Goal: Transaction & Acquisition: Purchase product/service

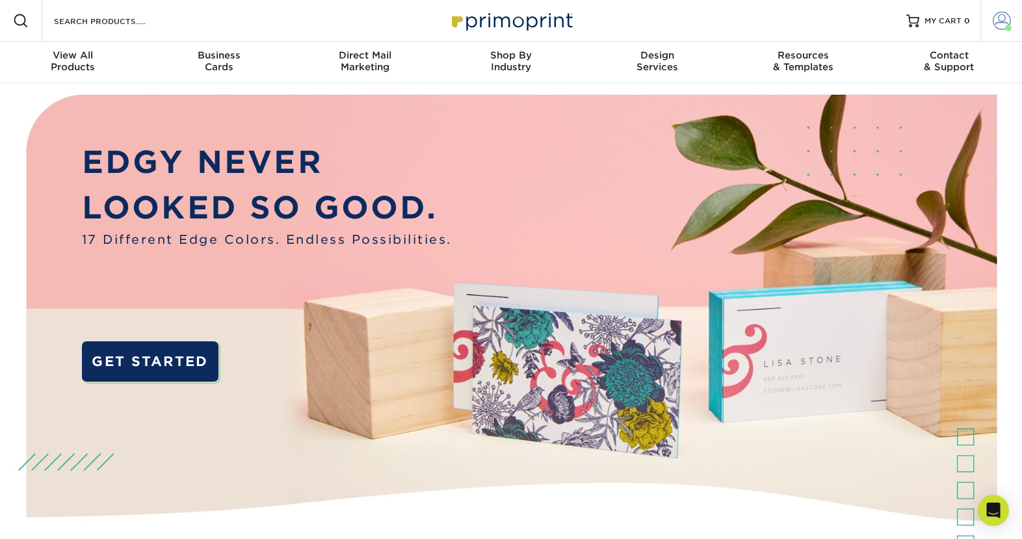
click at [998, 22] on span at bounding box center [1002, 21] width 18 height 18
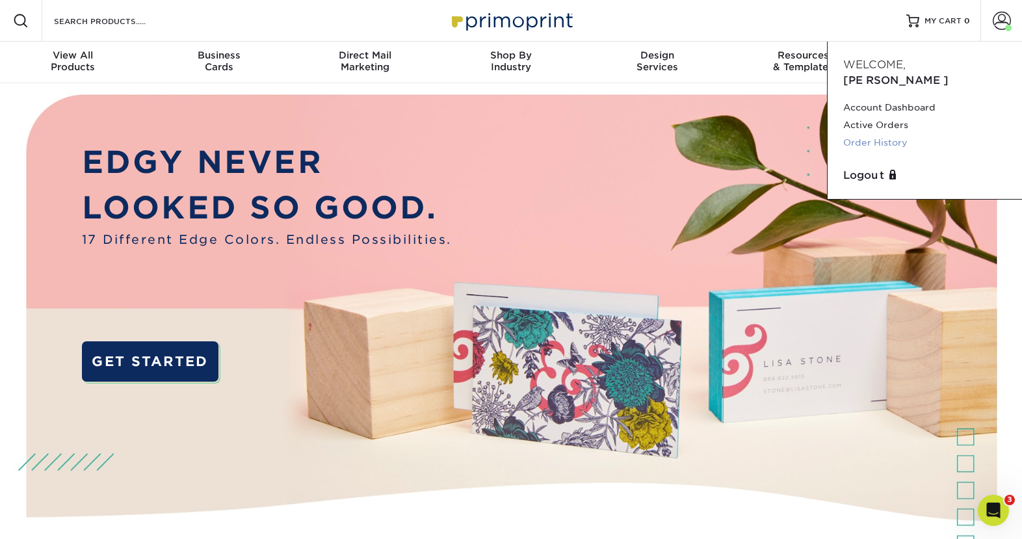
click at [875, 134] on link "Order History" at bounding box center [924, 143] width 163 height 18
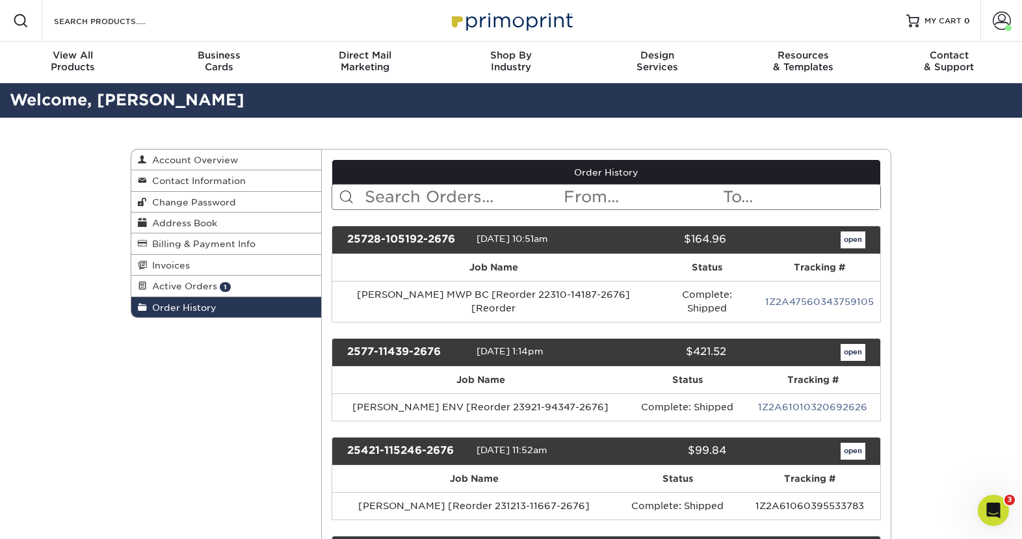
click at [426, 183] on link "Order History" at bounding box center [606, 172] width 549 height 25
click at [421, 197] on input "text" at bounding box center [463, 197] width 200 height 25
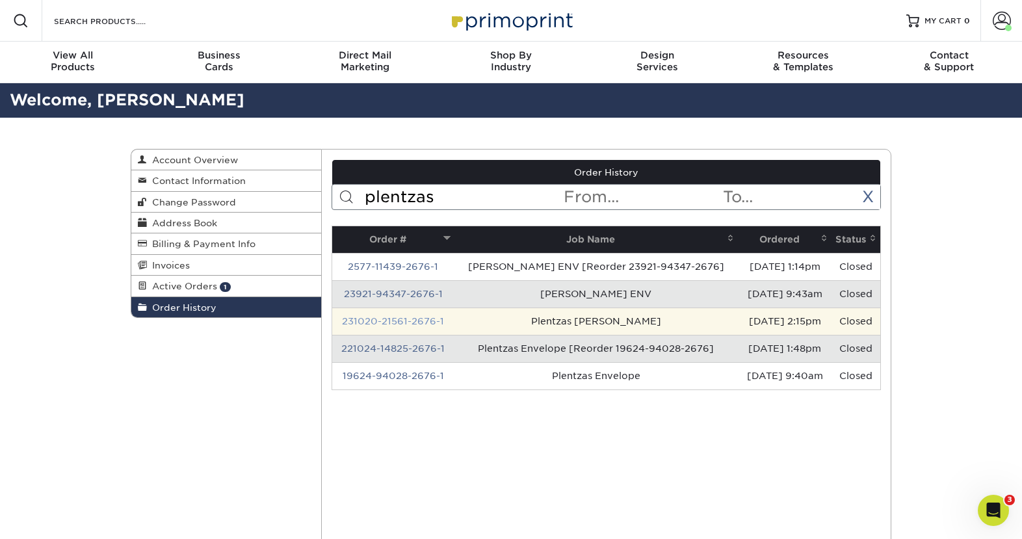
type input "plentzas"
click at [414, 317] on link "231020-21561-2676-1" at bounding box center [393, 321] width 102 height 10
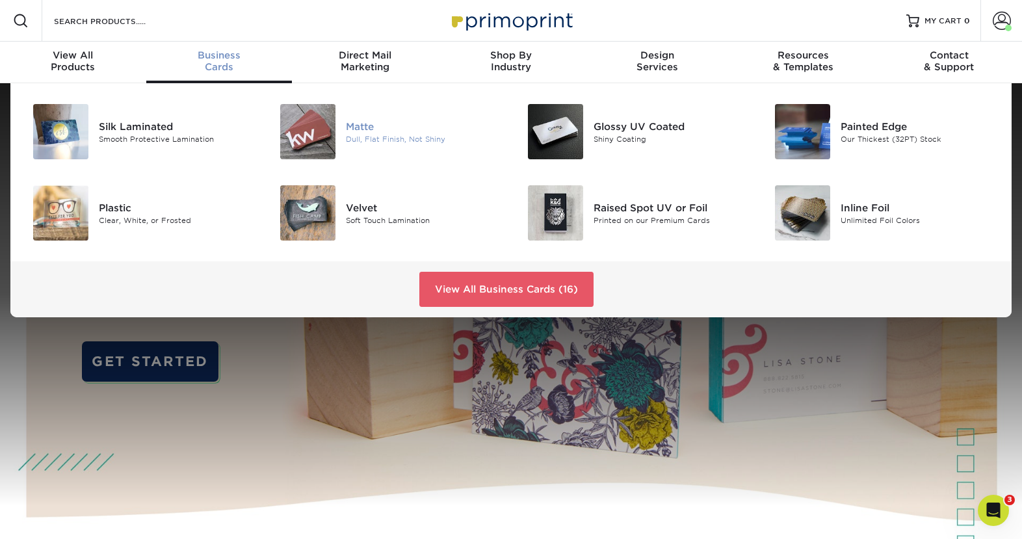
click at [345, 130] on div at bounding box center [305, 131] width 83 height 55
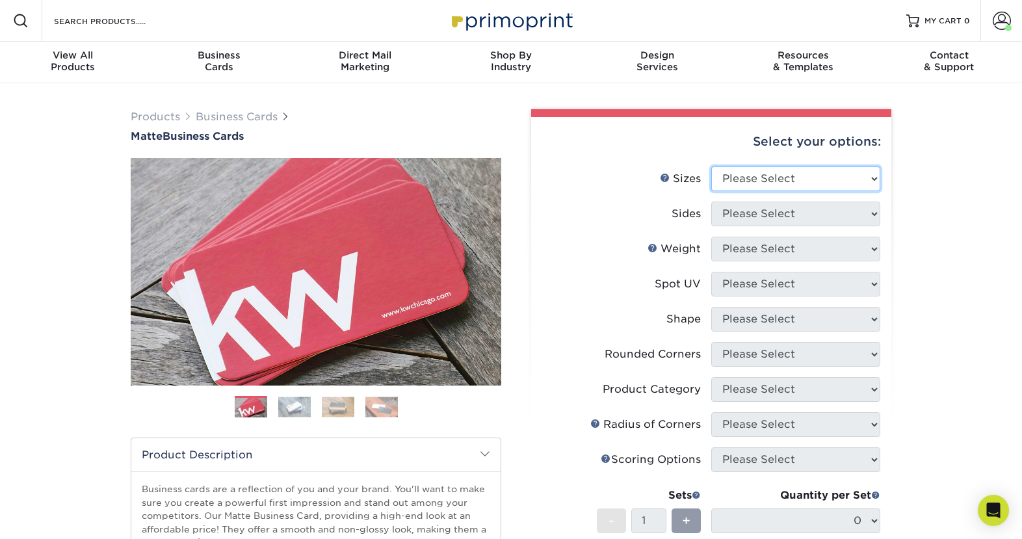
click at [797, 186] on select "Please Select 1.5" x 3.5" - Mini 1.75" x 3.5" - Mini 2" x 2" - Square 2" x 3" -…" at bounding box center [795, 178] width 169 height 25
select select "2.00x3.50"
click at [711, 166] on select "Please Select 1.5" x 3.5" - Mini 1.75" x 3.5" - Mini 2" x 2" - Square 2" x 3" -…" at bounding box center [795, 178] width 169 height 25
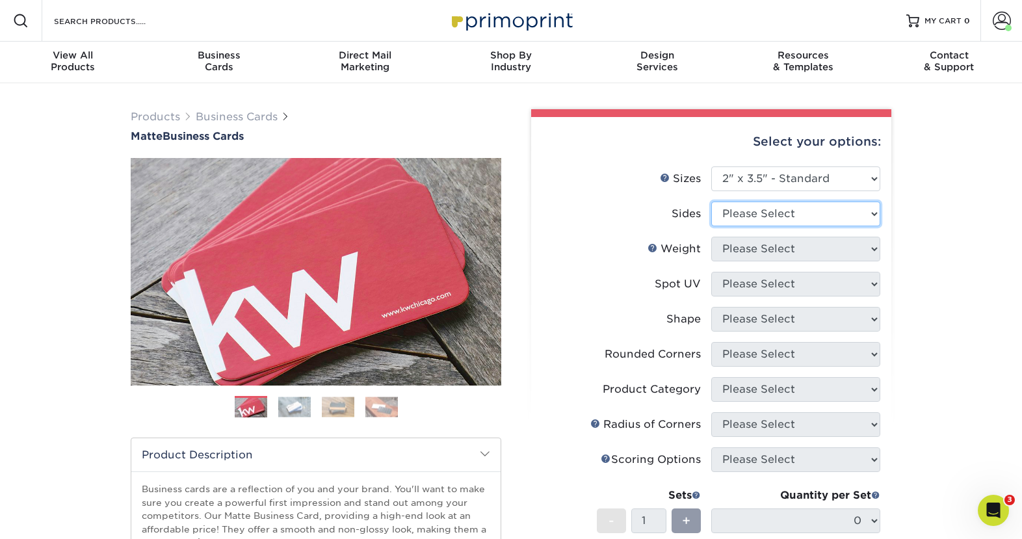
click at [764, 213] on select "Please Select Print Both Sides Print Front Only" at bounding box center [795, 214] width 169 height 25
select select "13abbda7-1d64-4f25-8bb2-c179b224825d"
click at [711, 202] on select "Please Select Print Both Sides Print Front Only" at bounding box center [795, 214] width 169 height 25
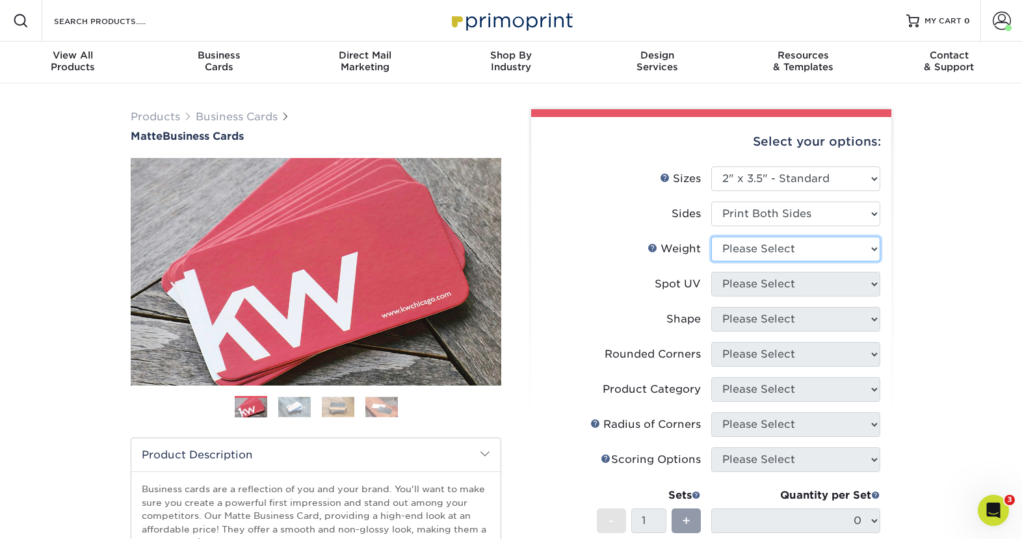
click at [764, 255] on select "Please Select 16PT 14PT" at bounding box center [795, 249] width 169 height 25
select select "16PT"
click at [711, 237] on select "Please Select 16PT 14PT" at bounding box center [795, 249] width 169 height 25
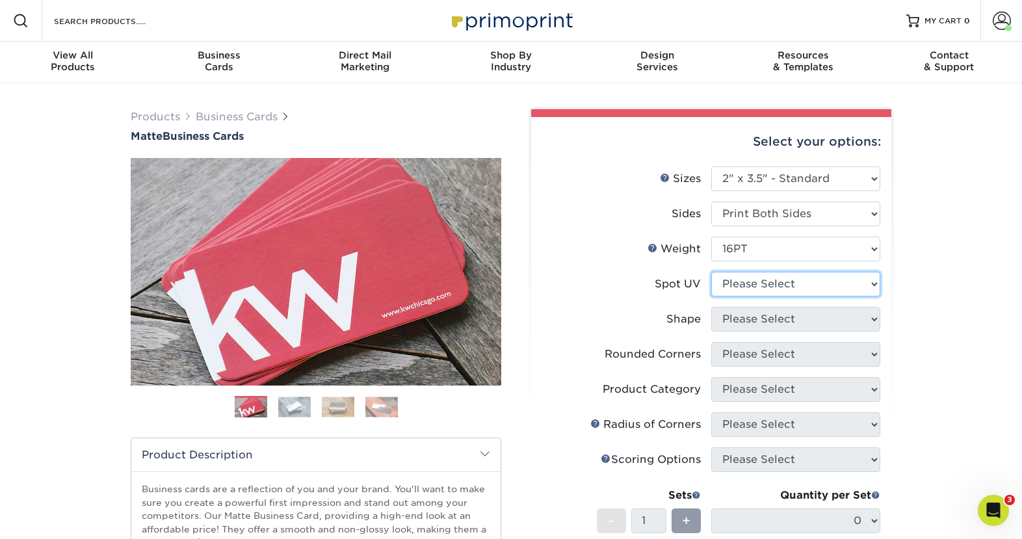
click at [752, 279] on select "Please Select No Spot UV Front and Back (Both Sides) Front Only Back Only" at bounding box center [795, 284] width 169 height 25
select select "3"
click at [711, 272] on select "Please Select No Spot UV Front and Back (Both Sides) Front Only Back Only" at bounding box center [795, 284] width 169 height 25
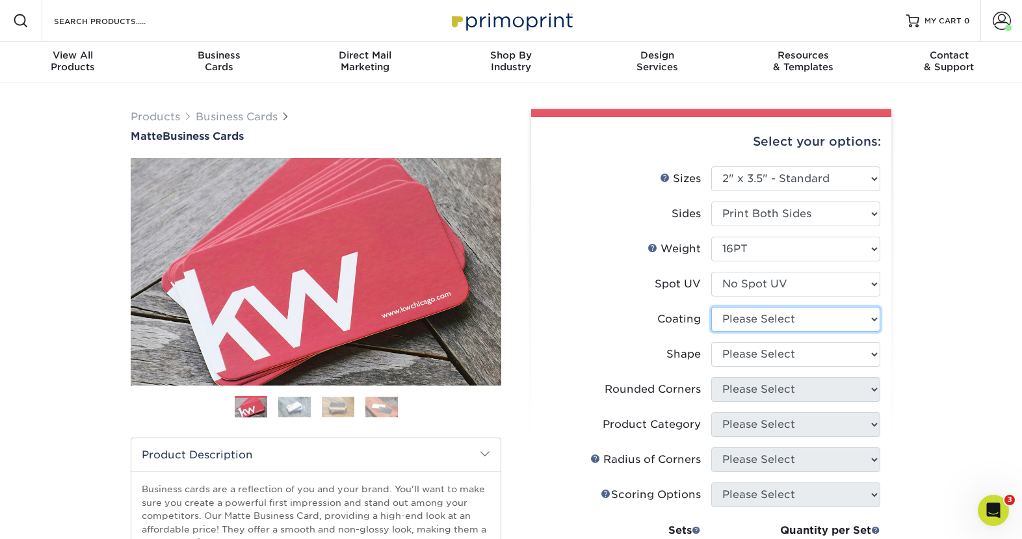
click at [750, 319] on select at bounding box center [795, 319] width 169 height 25
select select "121bb7b5-3b4d-429f-bd8d-bbf80e953313"
click at [711, 307] on select at bounding box center [795, 319] width 169 height 25
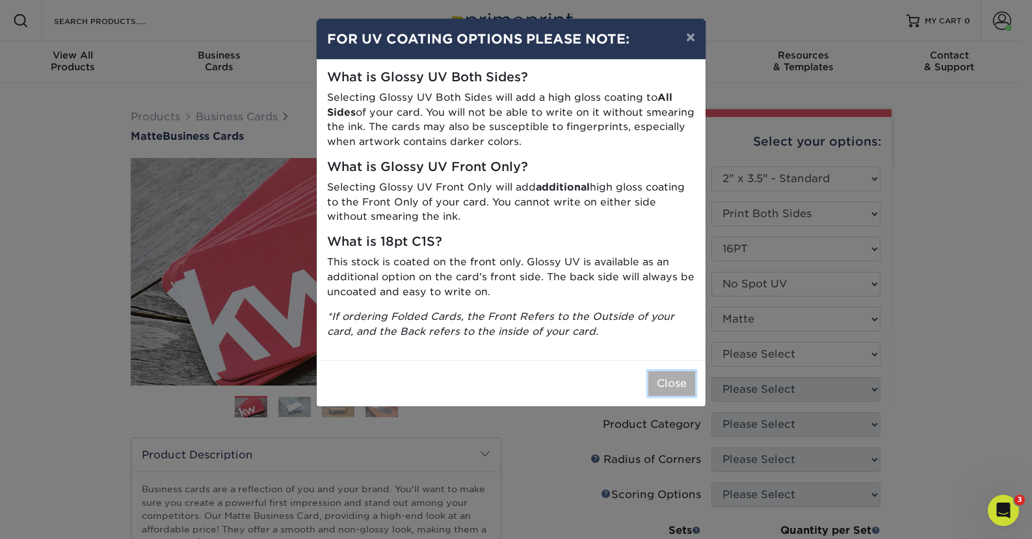
click at [675, 395] on button "Close" at bounding box center [671, 383] width 47 height 25
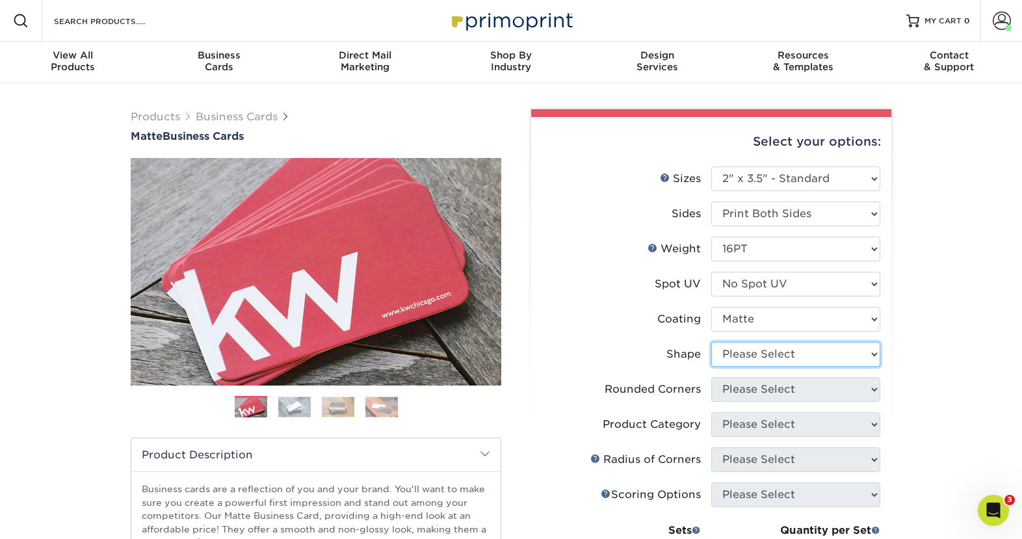
click at [768, 356] on select "Please Select Standard Oval" at bounding box center [795, 354] width 169 height 25
select select "standard"
click at [711, 342] on select "Please Select Standard Oval" at bounding box center [795, 354] width 169 height 25
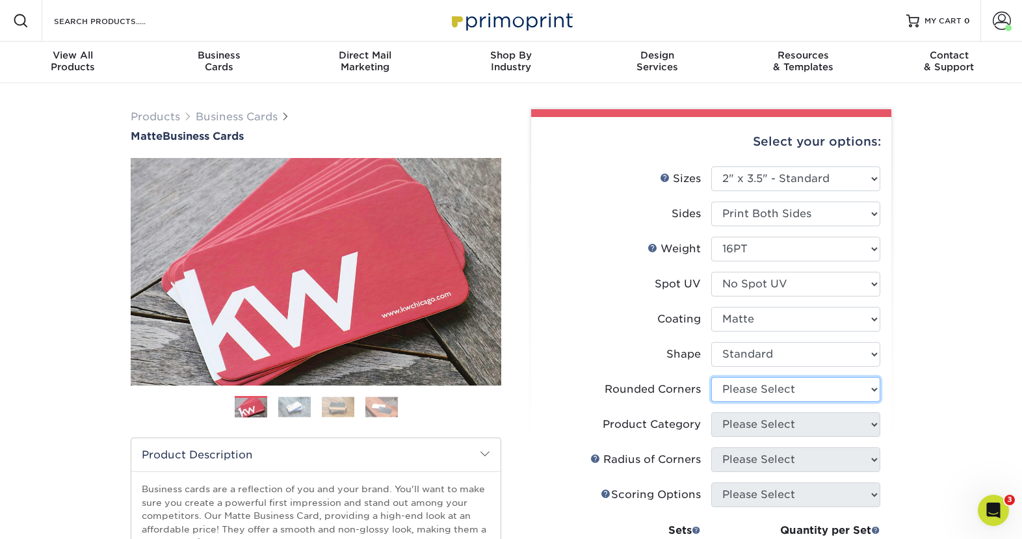
click at [767, 393] on select "Please Select Yes - Round 2 Corners Yes - Round 4 Corners No" at bounding box center [795, 389] width 169 height 25
select select "0"
click at [711, 377] on select "Please Select Yes - Round 2 Corners Yes - Round 4 Corners No" at bounding box center [795, 389] width 169 height 25
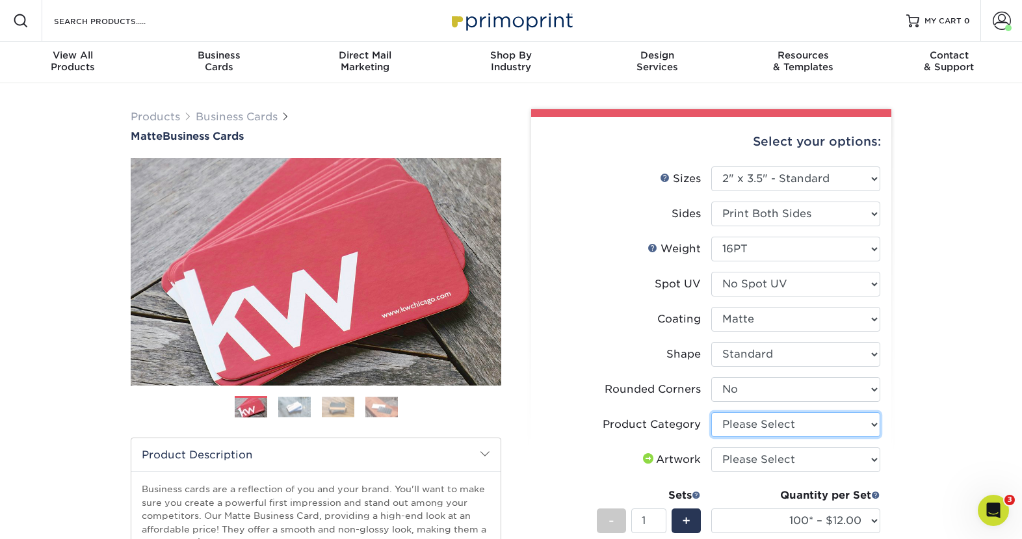
click at [757, 424] on select "Please Select Business Cards" at bounding box center [795, 424] width 169 height 25
select select "3b5148f1-0588-4f88-a218-97bcfdce65c1"
click at [711, 412] on select "Please Select Business Cards" at bounding box center [795, 424] width 169 height 25
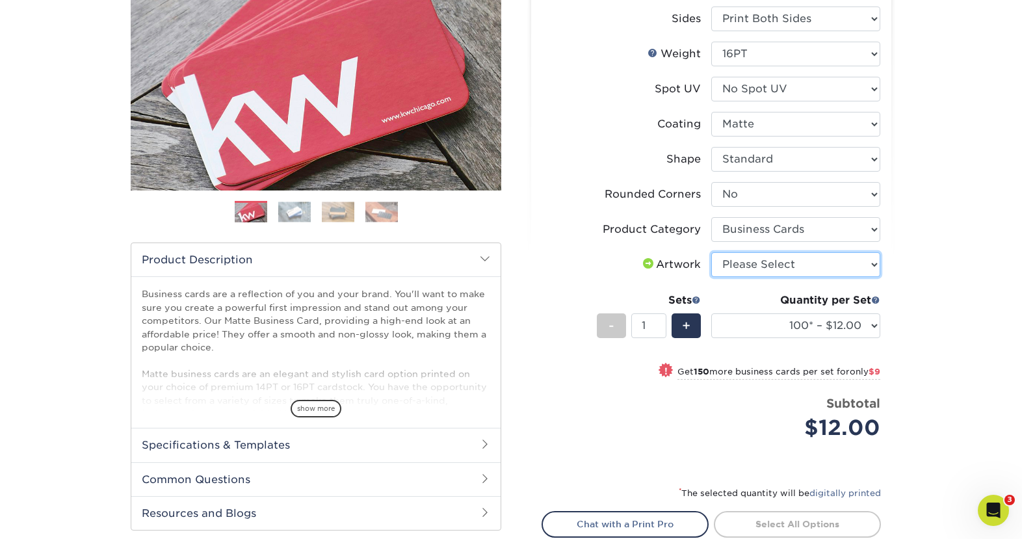
click at [764, 255] on select "Please Select I will upload files I need a design - $100" at bounding box center [795, 264] width 169 height 25
select select "upload"
click at [711, 252] on select "Please Select I will upload files I need a design - $100" at bounding box center [795, 264] width 169 height 25
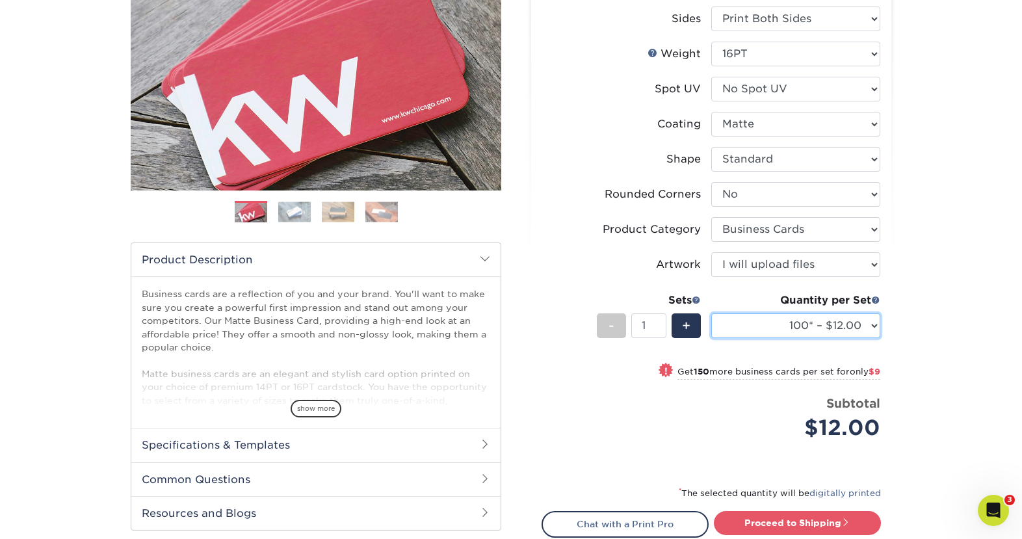
click at [759, 319] on select "100* – $12.00 250* – $21.00 500 – $42.00 1000 – $53.00 2500 – $95.00 5000 – $18…" at bounding box center [795, 325] width 169 height 25
select select "1000 – $53.00"
click at [711, 313] on select "100* – $12.00 250* – $21.00 500 – $42.00 1000 – $53.00 2500 – $95.00 5000 – $18…" at bounding box center [795, 325] width 169 height 25
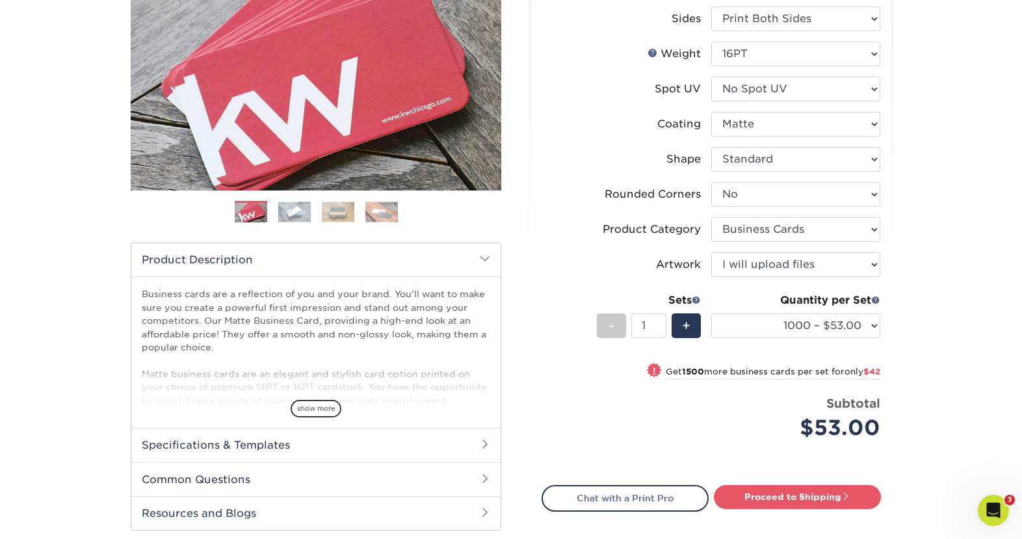
click at [928, 362] on div "Products Business Cards Matte Business Cards Previous Next 100 $ 9" at bounding box center [511, 262] width 1022 height 748
click at [764, 47] on select "Please Select 16PT 14PT" at bounding box center [795, 54] width 169 height 25
select select "14PT"
click at [711, 42] on select "Please Select 16PT 14PT" at bounding box center [795, 54] width 169 height 25
select select "-1"
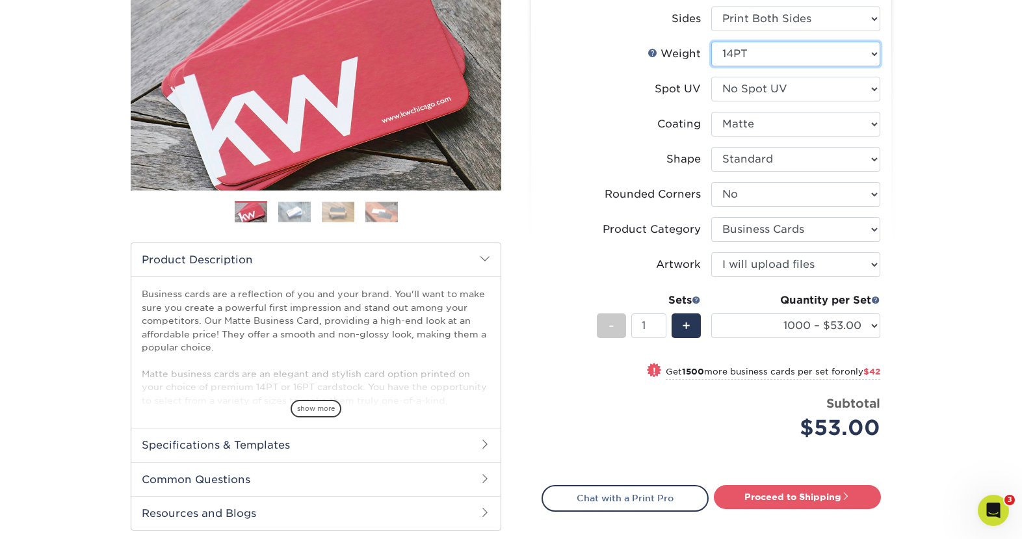
select select "-1"
select select
select select "-1"
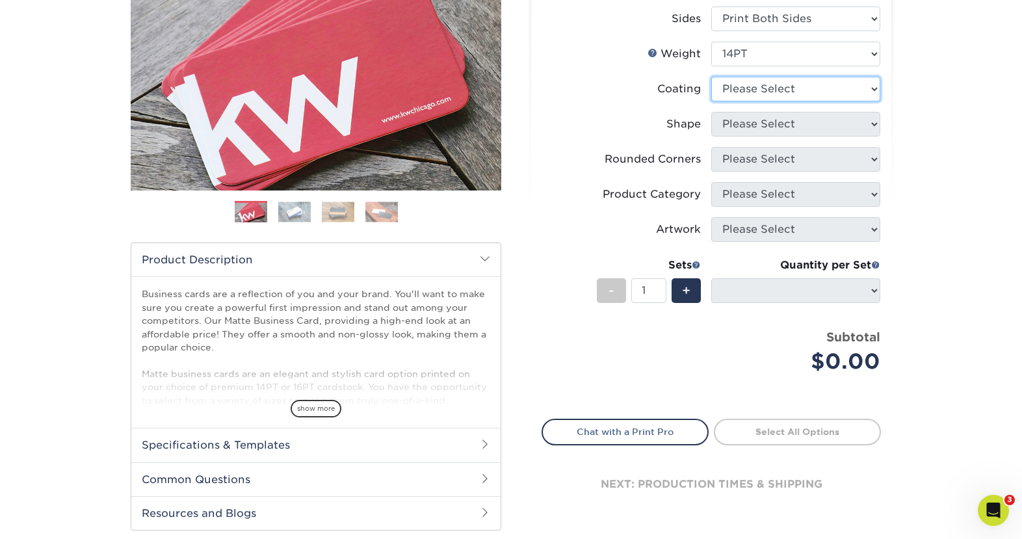
click at [761, 98] on select at bounding box center [795, 89] width 169 height 25
click at [711, 77] on select at bounding box center [795, 89] width 169 height 25
click at [760, 94] on select at bounding box center [795, 89] width 169 height 25
select select "121bb7b5-3b4d-429f-bd8d-bbf80e953313"
click at [711, 77] on select at bounding box center [795, 89] width 169 height 25
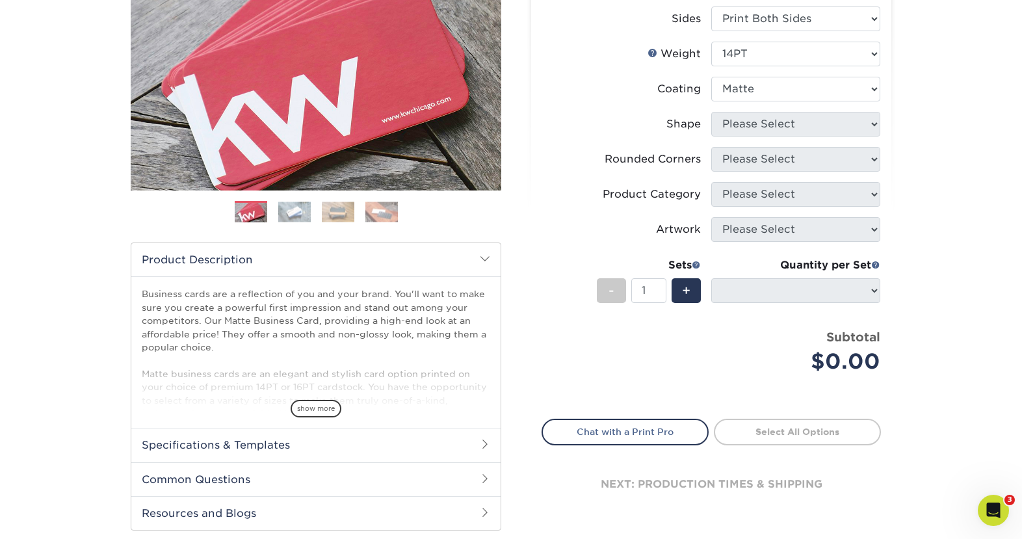
select select
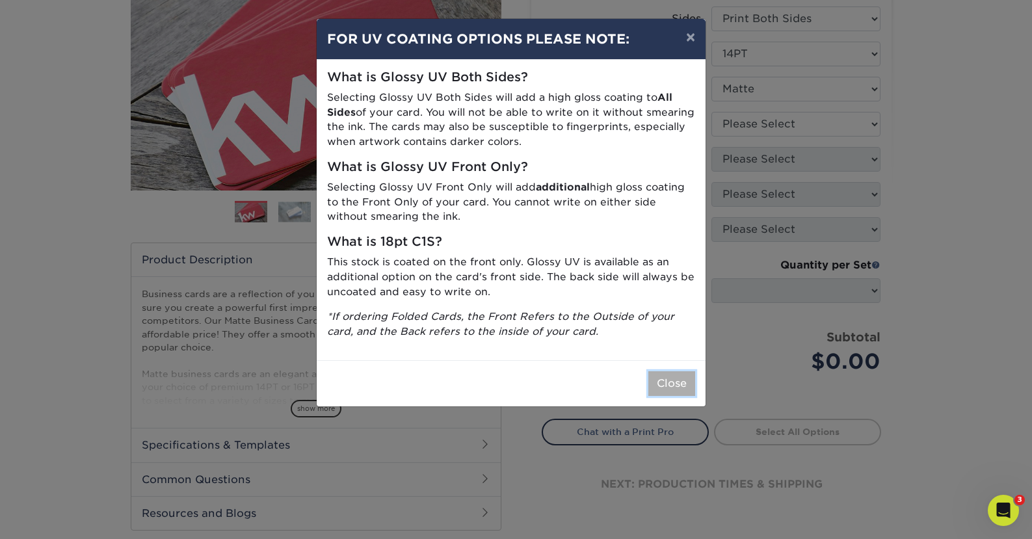
click at [673, 390] on button "Close" at bounding box center [671, 383] width 47 height 25
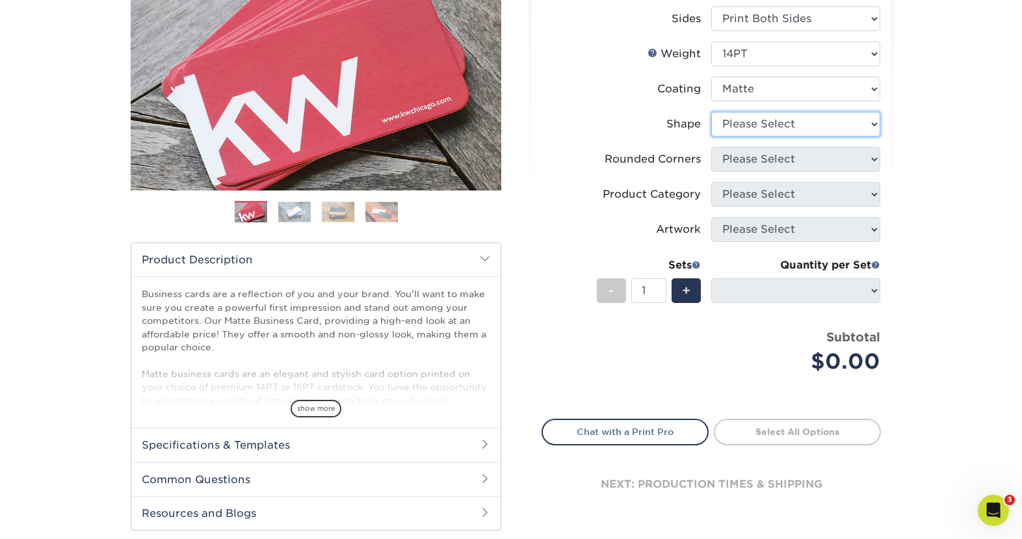
click at [807, 114] on select "Please Select Standard" at bounding box center [795, 124] width 169 height 25
select select "standard"
click at [711, 112] on select "Please Select Standard" at bounding box center [795, 124] width 169 height 25
select select
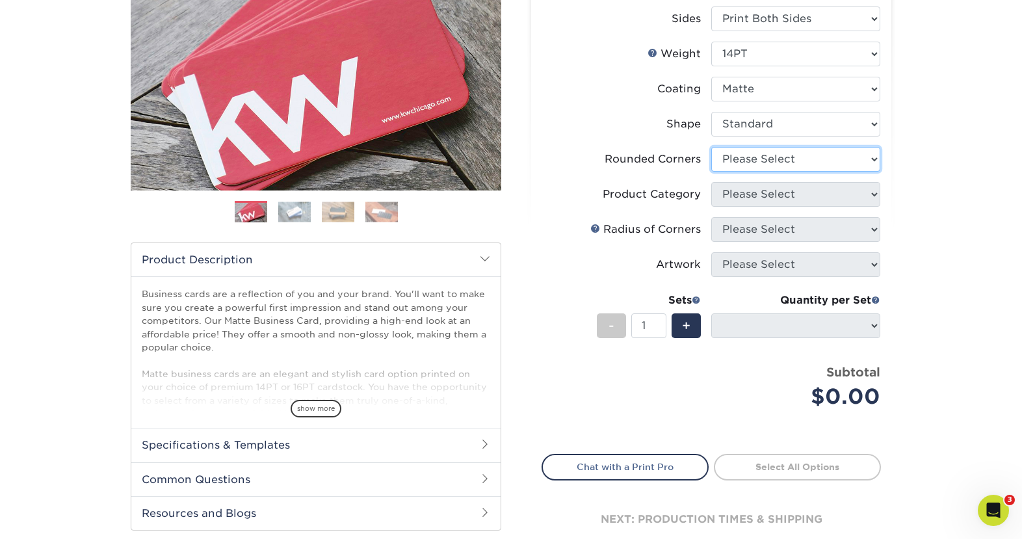
click at [791, 157] on select "Please Select Yes - Round 2 Corners Yes - Round 4 Corners No" at bounding box center [795, 159] width 169 height 25
select select "0"
click at [711, 147] on select "Please Select Yes - Round 2 Corners Yes - Round 4 Corners No" at bounding box center [795, 159] width 169 height 25
select select "-1"
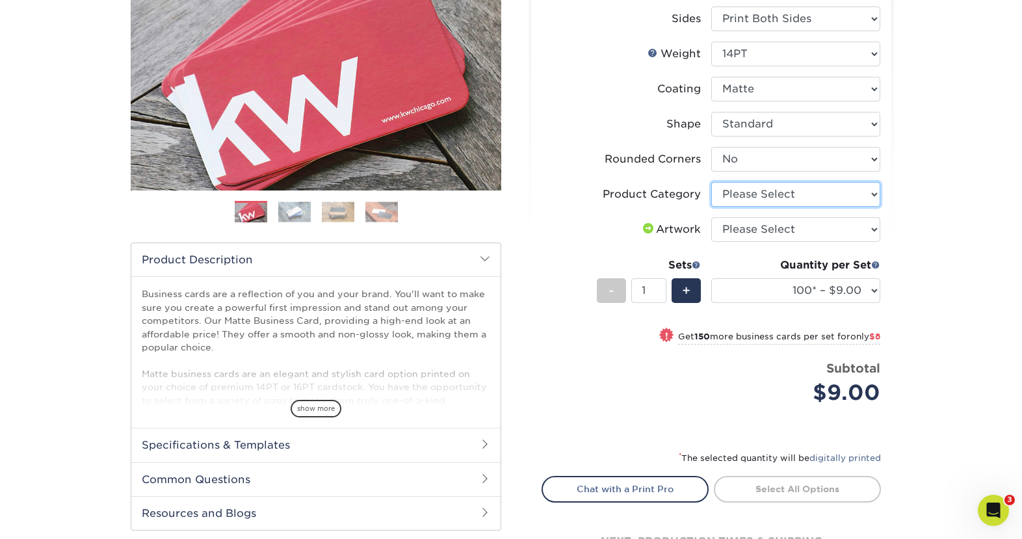
click at [783, 200] on select "Please Select Business Cards" at bounding box center [795, 194] width 169 height 25
select select "3b5148f1-0588-4f88-a218-97bcfdce65c1"
click at [711, 182] on select "Please Select Business Cards" at bounding box center [795, 194] width 169 height 25
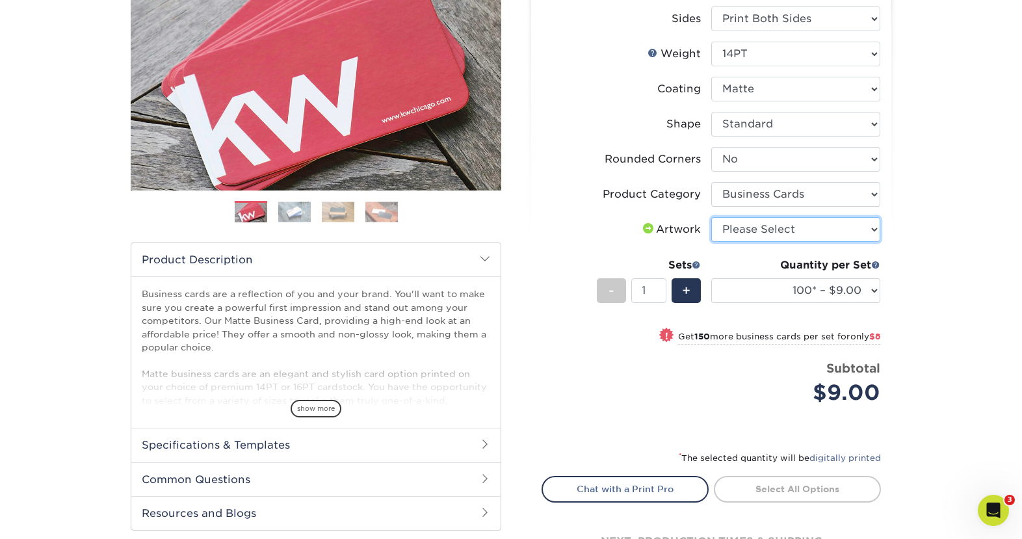
click at [779, 239] on select "Please Select I will upload files I need a design - $100" at bounding box center [795, 229] width 169 height 25
select select "upload"
click at [711, 217] on select "Please Select I will upload files I need a design - $100" at bounding box center [795, 229] width 169 height 25
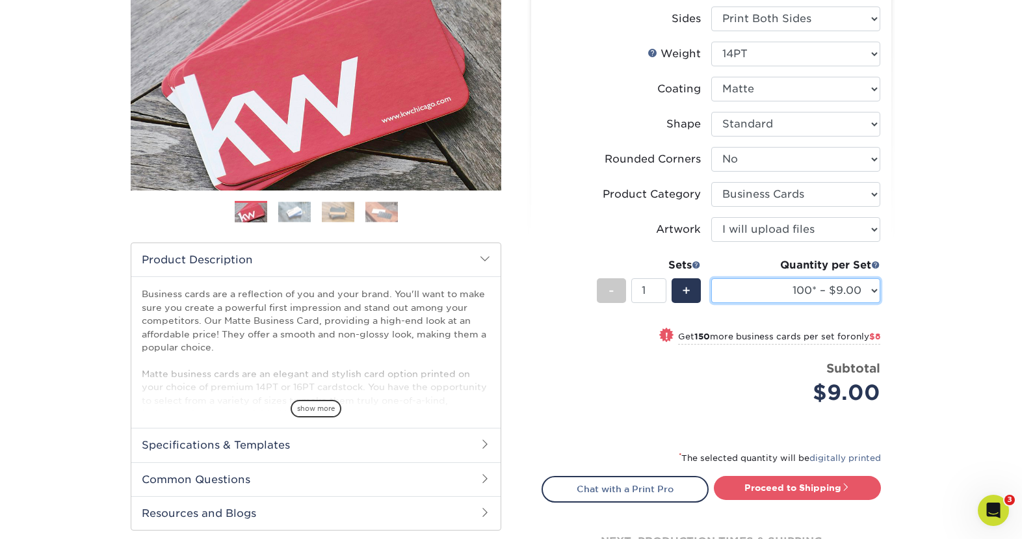
click at [783, 280] on select "100* – $9.00 250* – $17.00 500 – $33.00 1000 – $42.00 2500 – $75.00 5000 – $143…" at bounding box center [795, 290] width 169 height 25
select select "1000 – $42.00"
click at [711, 278] on select "100* – $9.00 250* – $17.00 500 – $33.00 1000 – $42.00 2500 – $75.00 5000 – $143…" at bounding box center [795, 290] width 169 height 25
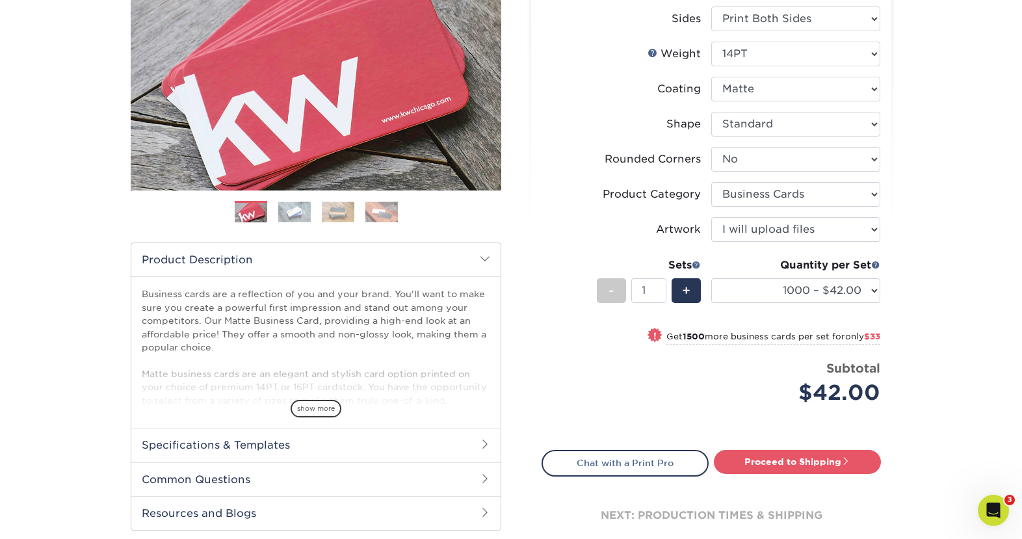
click at [935, 297] on div "Products Business Cards Matte Business Cards Previous Next 100 $ 9" at bounding box center [511, 244] width 1022 height 713
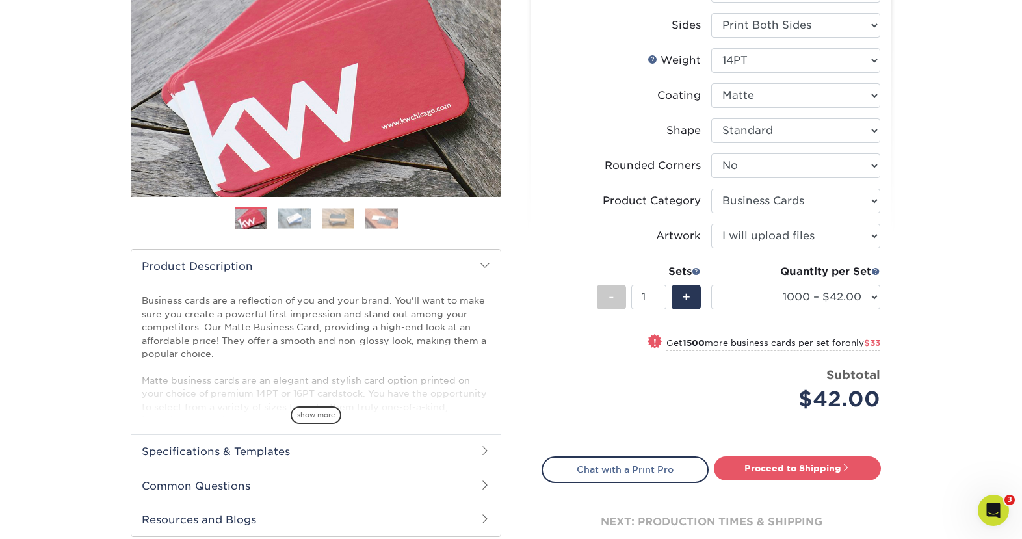
scroll to position [260, 0]
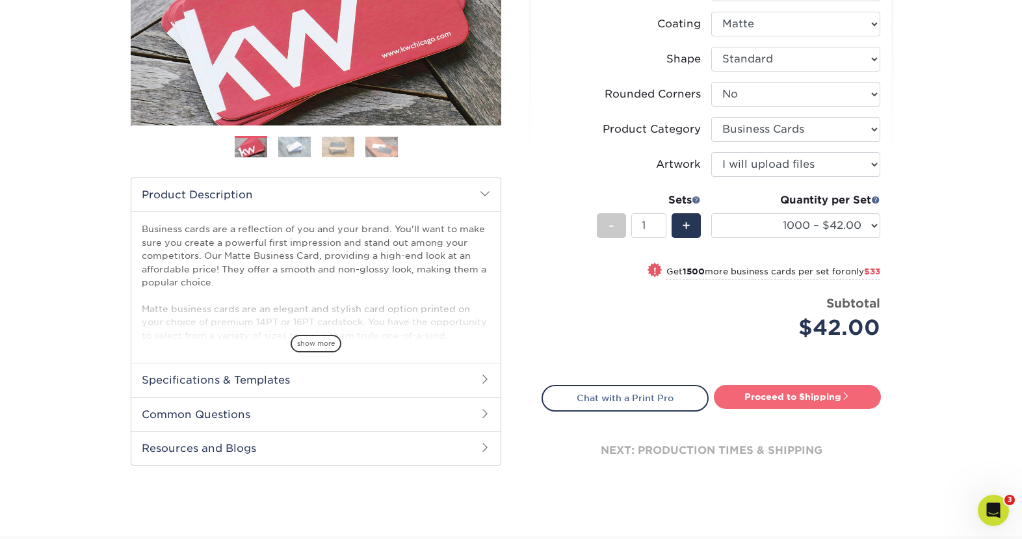
click at [781, 393] on link "Proceed to Shipping" at bounding box center [797, 396] width 167 height 23
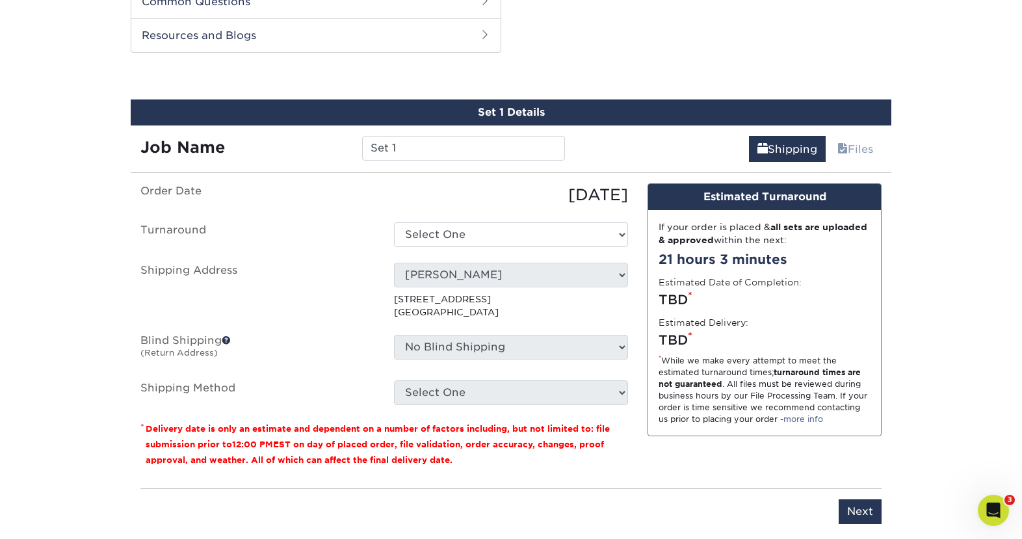
scroll to position [681, 0]
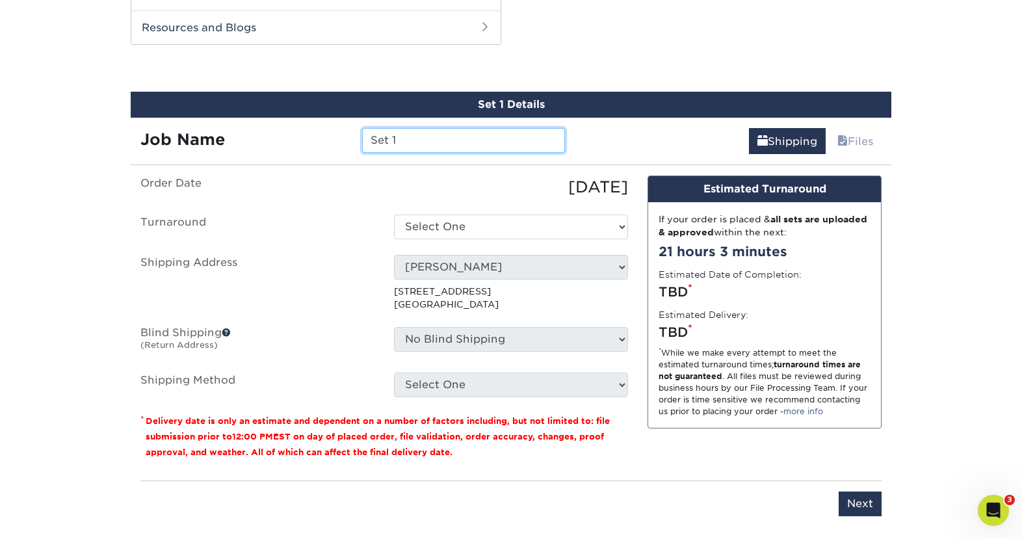
drag, startPoint x: 403, startPoint y: 136, endPoint x: 255, endPoint y: 137, distance: 148.2
click at [255, 137] on div "Job Name Set 1" at bounding box center [353, 140] width 444 height 25
type input "Plentzas [PERSON_NAME]"
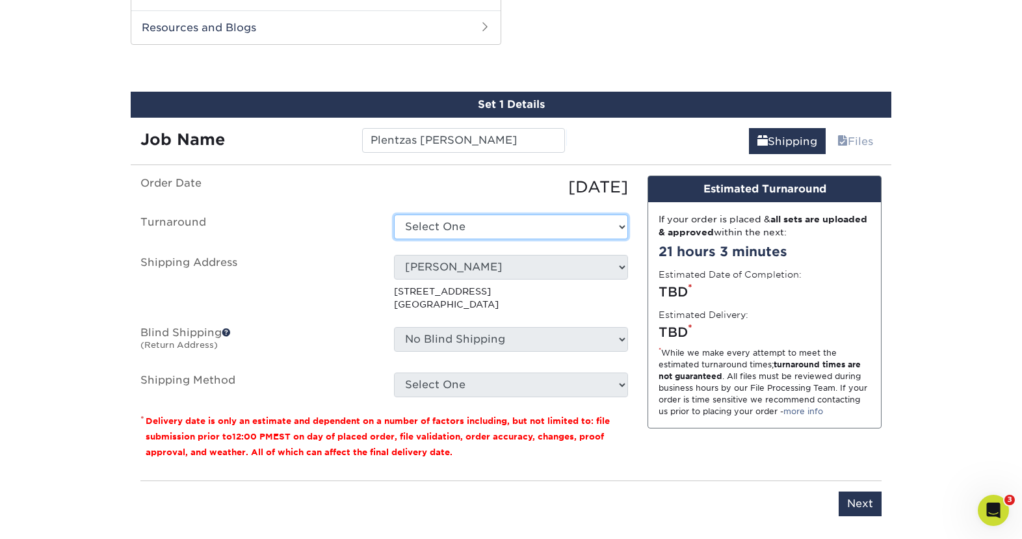
click at [432, 235] on select "Select One 2-4 Business Days 2 Day Next Business Day" at bounding box center [511, 227] width 234 height 25
select select "54041032-aa9f-439f-bce6-51c0ef7913ba"
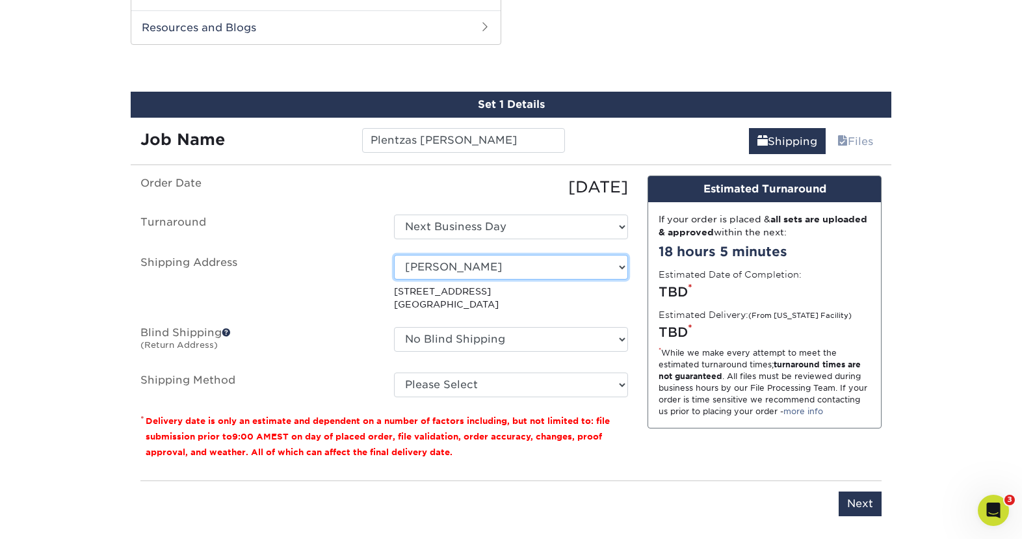
click at [437, 266] on select "Select One [STREET_ADDRESS] AB Wealth Acadia Wealth Planning Alex - NPA [PERSON…" at bounding box center [511, 267] width 234 height 25
select select "63356"
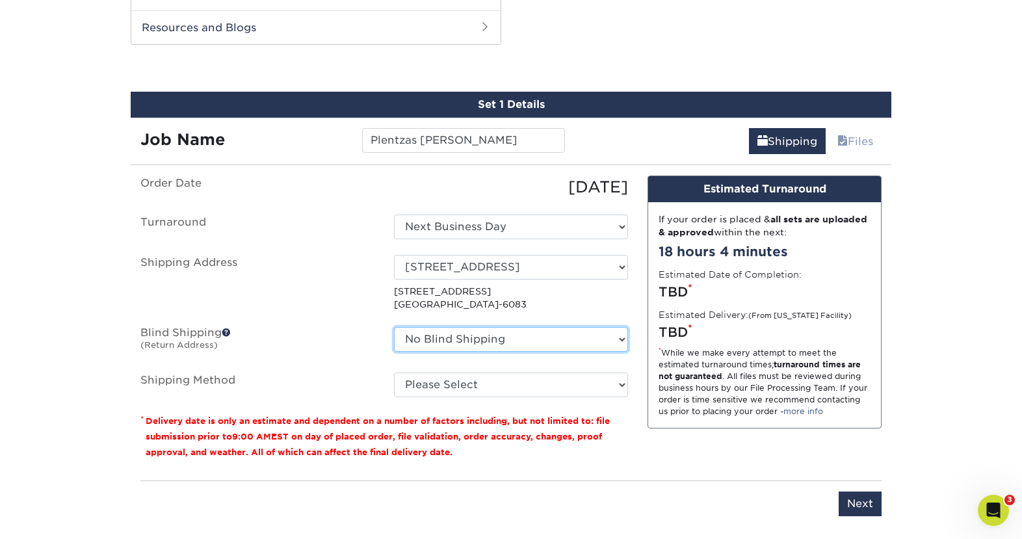
click at [422, 333] on select "No Blind Shipping [STREET_ADDRESS] AB Wealth Acadia Wealth Planning Alex - NPA …" at bounding box center [511, 339] width 234 height 25
select select "63356"
click at [394, 327] on select "No Blind Shipping [STREET_ADDRESS] AB Wealth Acadia Wealth Planning Alex - NPA …" at bounding box center [511, 339] width 234 height 25
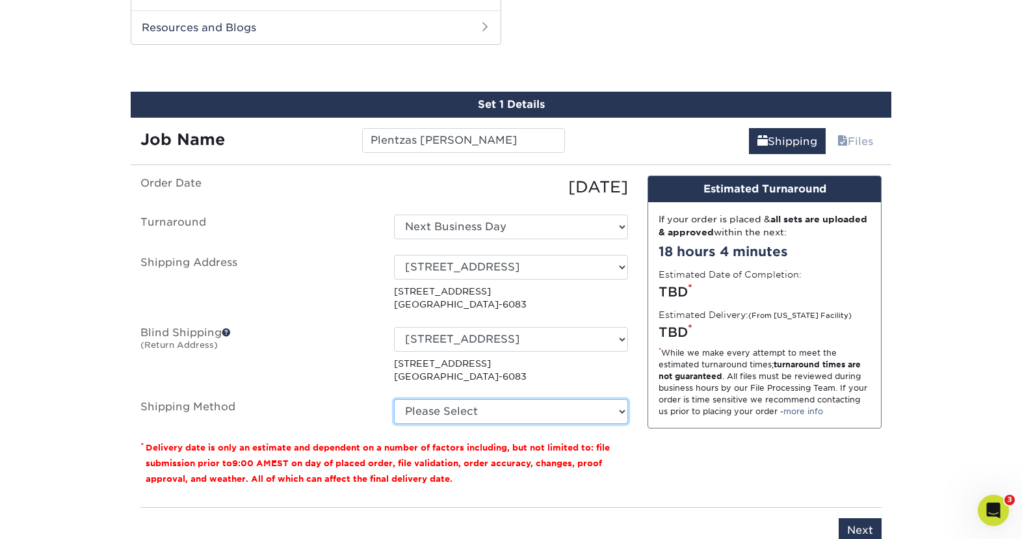
click at [456, 404] on select "Please Select Ground Shipping (+$8.96) 3 Day Shipping Service (+$20.06) 2 Day A…" at bounding box center [511, 411] width 234 height 25
select select "03"
click at [394, 399] on select "Please Select Ground Shipping (+$8.96) 3 Day Shipping Service (+$20.06) 2 Day A…" at bounding box center [511, 411] width 234 height 25
